Goal: Check status: Check status

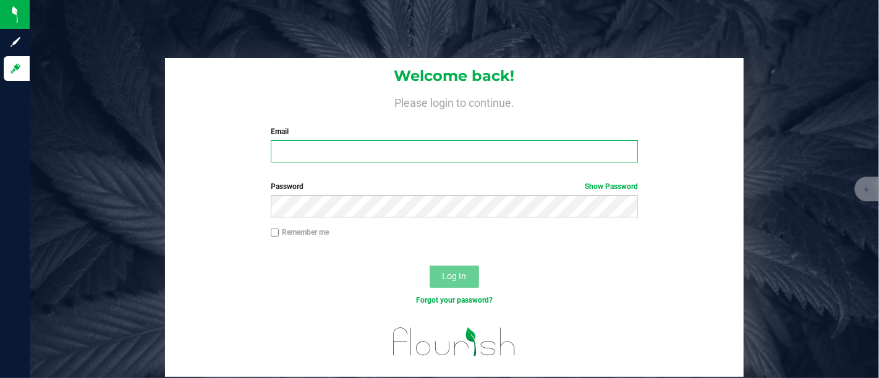
click at [332, 145] on input "Email" at bounding box center [454, 151] width 367 height 22
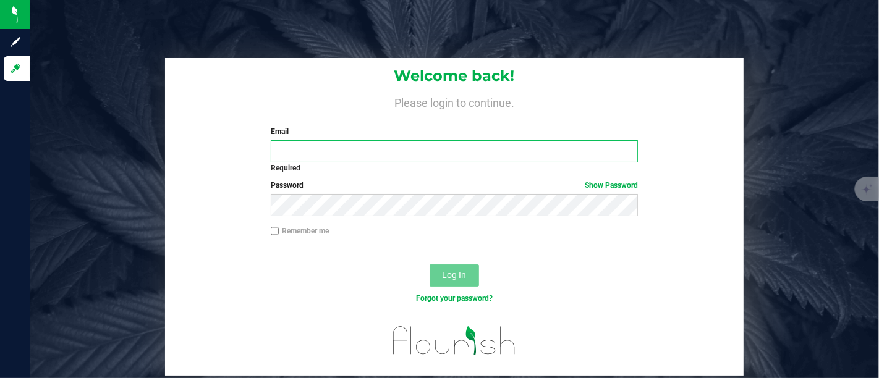
type input "[EMAIL_ADDRESS][DOMAIN_NAME]"
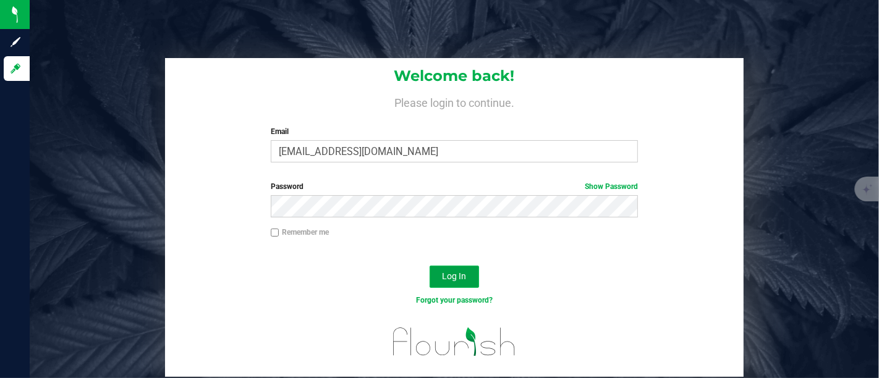
click at [468, 277] on button "Log In" at bounding box center [453, 277] width 49 height 22
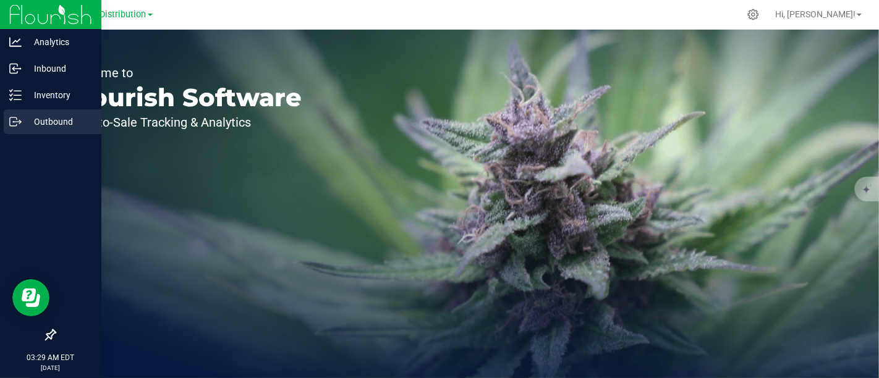
click at [54, 117] on p "Outbound" at bounding box center [59, 121] width 74 height 15
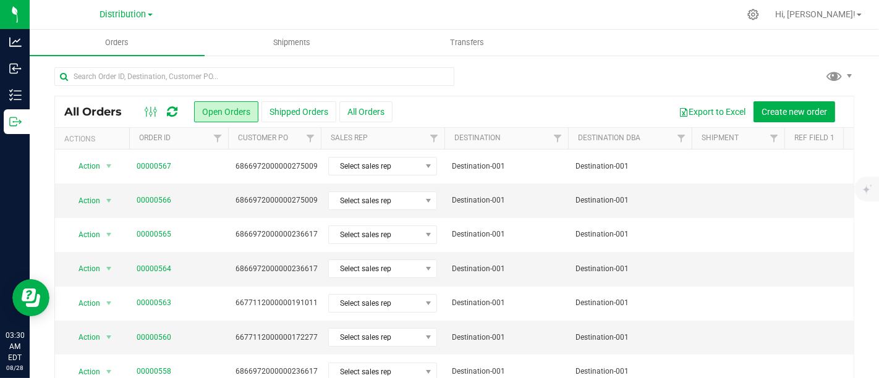
click at [169, 108] on icon at bounding box center [172, 112] width 11 height 12
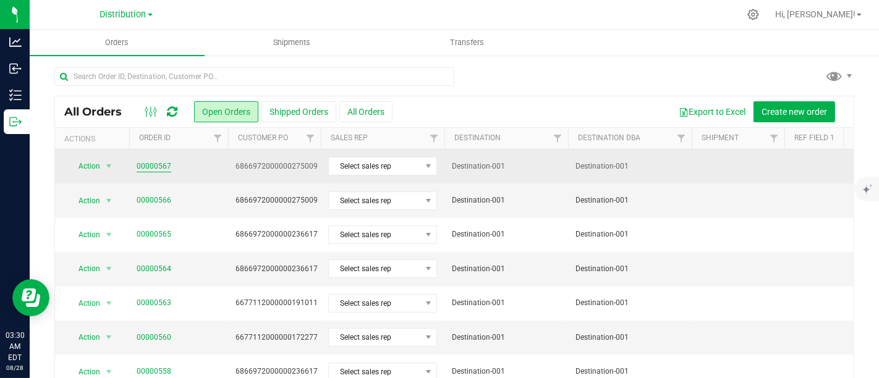
click at [153, 167] on link "00000567" at bounding box center [154, 167] width 35 height 12
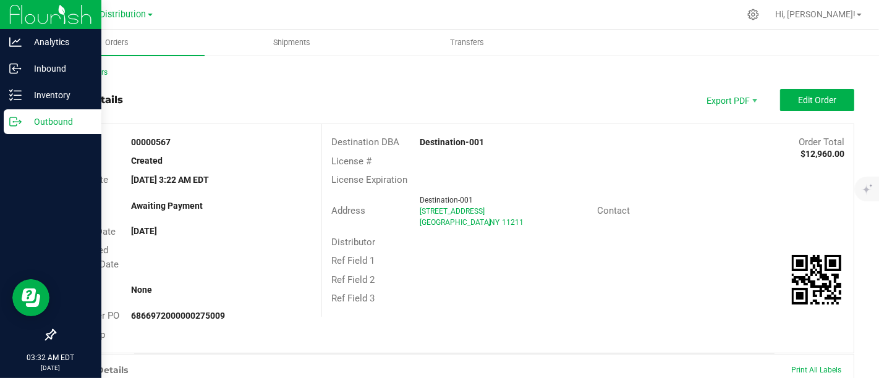
click at [53, 122] on p "Outbound" at bounding box center [59, 121] width 74 height 15
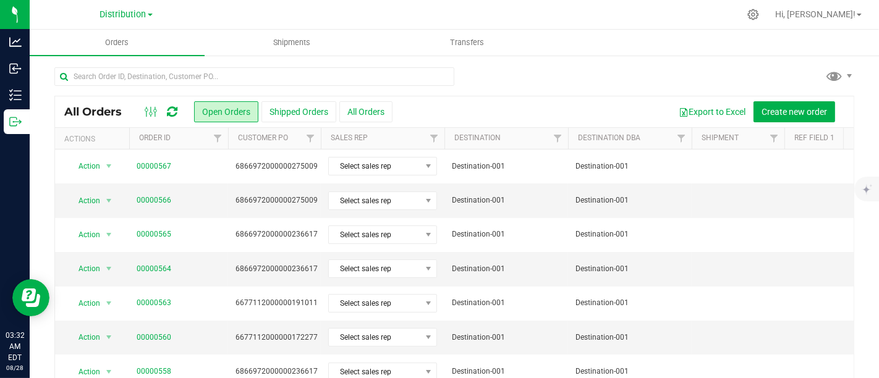
click at [653, 56] on ul "Orders Shipments Transfers" at bounding box center [469, 43] width 879 height 27
click at [659, 24] on div at bounding box center [480, 14] width 518 height 24
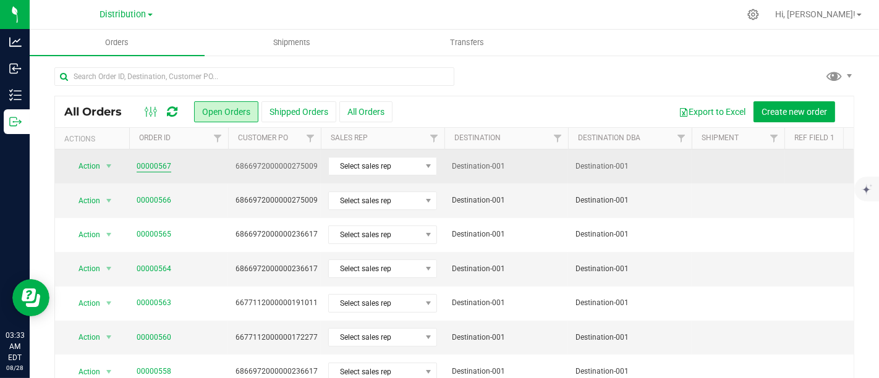
click at [150, 167] on link "00000567" at bounding box center [154, 167] width 35 height 12
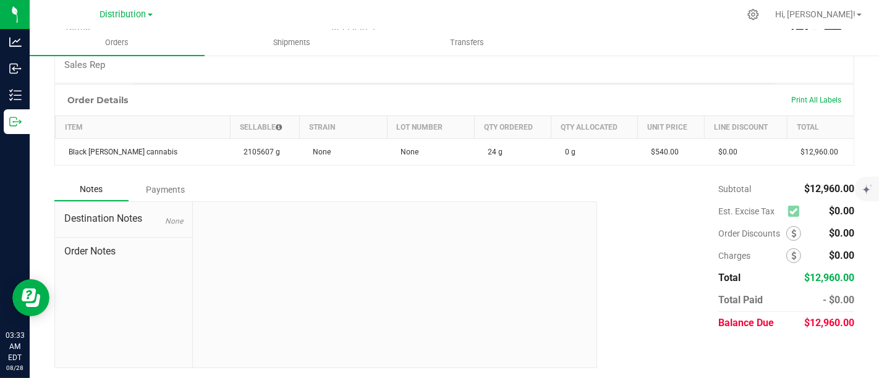
scroll to position [64, 0]
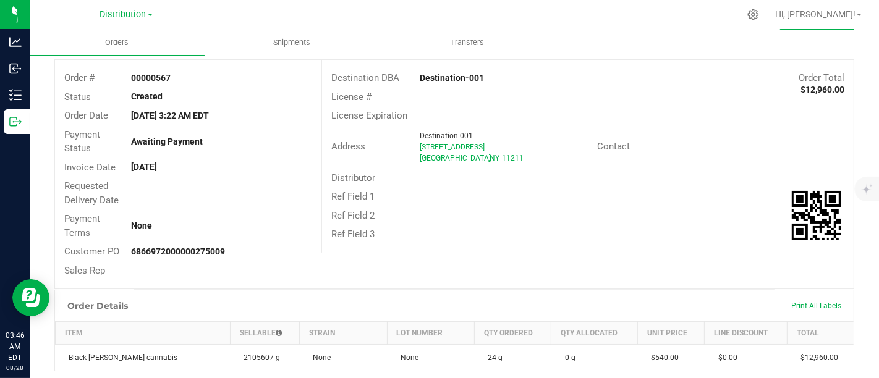
click at [688, 2] on div at bounding box center [480, 14] width 518 height 24
